Goal: Task Accomplishment & Management: Use online tool/utility

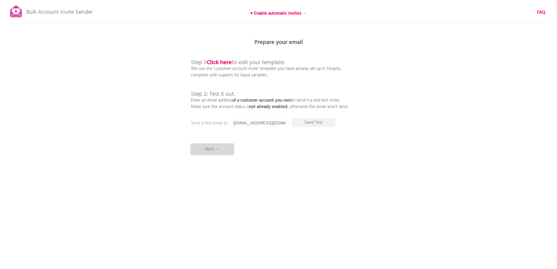
click at [214, 150] on p "Next →" at bounding box center [212, 149] width 44 height 12
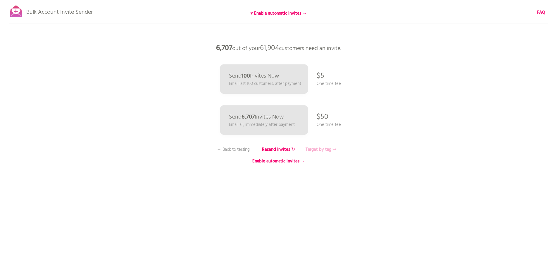
click at [313, 149] on b "Target by tag ↦" at bounding box center [321, 149] width 31 height 7
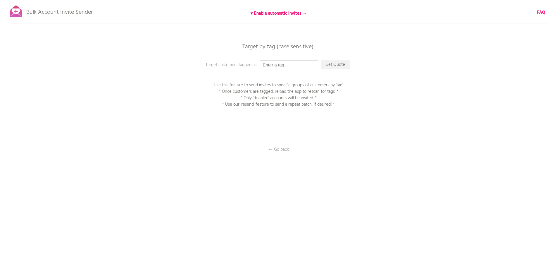
click at [288, 66] on input "text" at bounding box center [289, 64] width 58 height 9
type input "P1EE"
click at [339, 67] on p "Get Quote" at bounding box center [335, 64] width 29 height 9
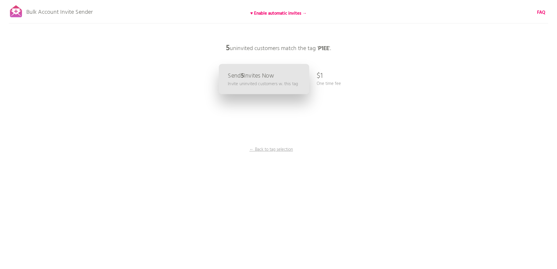
click at [280, 81] on p "Invite uninvited customers w. this tag" at bounding box center [263, 83] width 70 height 7
